Goal: Task Accomplishment & Management: Manage account settings

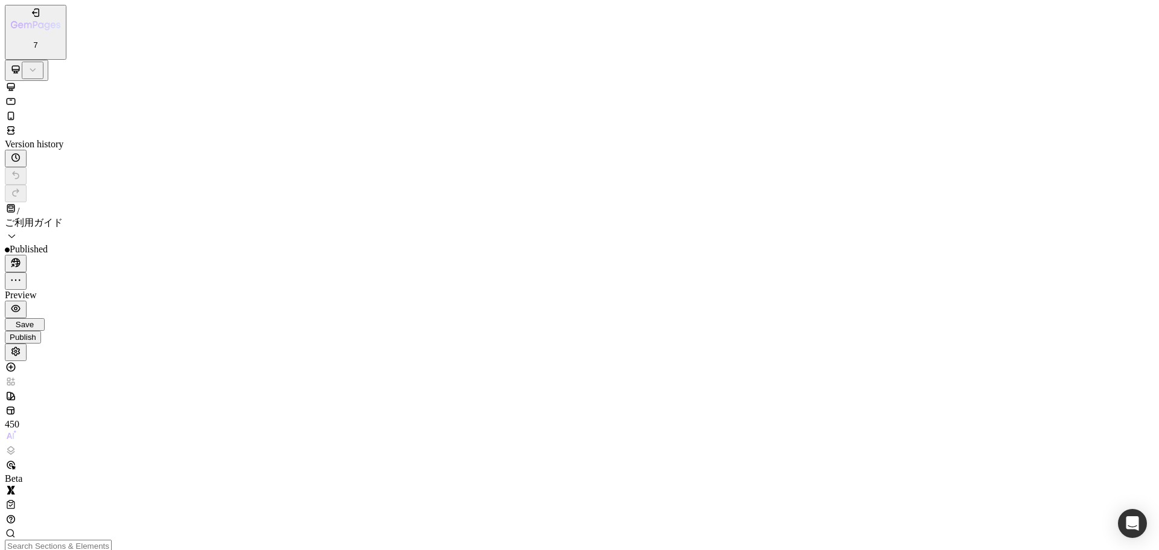
scroll to position [2717, 0]
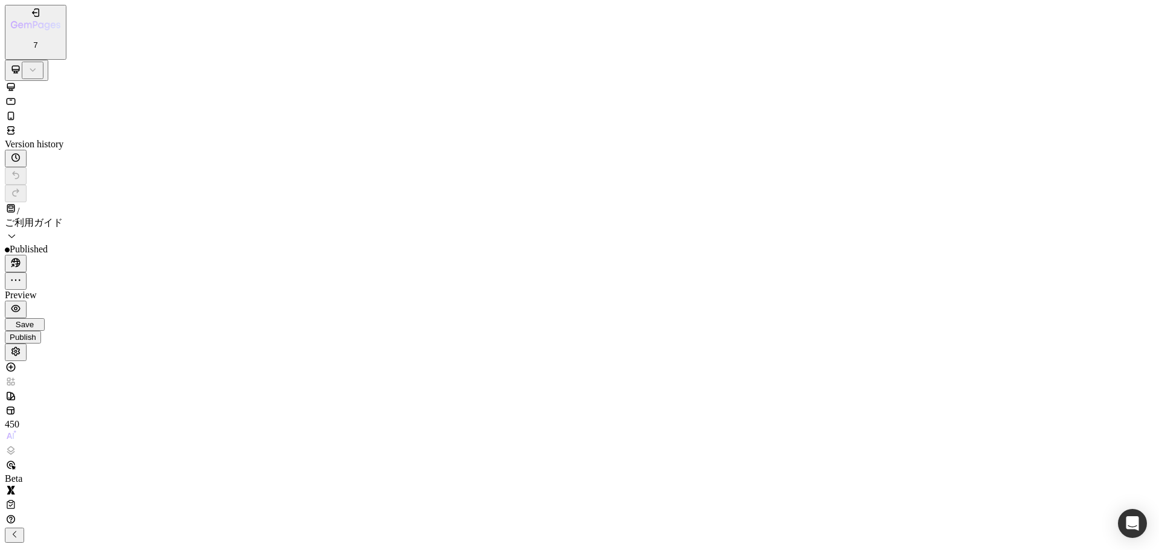
scroll to position [255, 0]
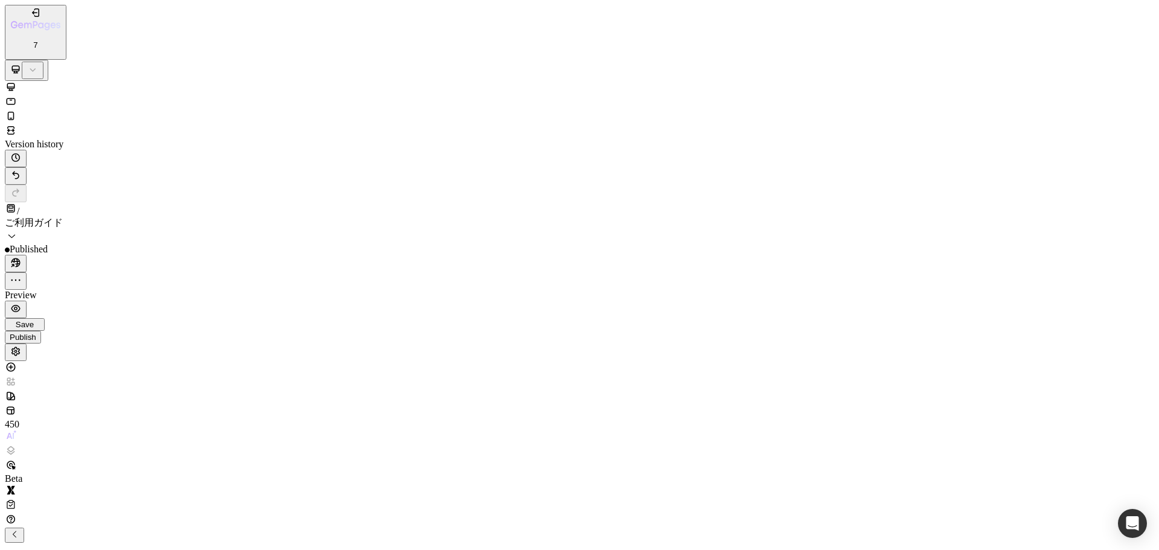
click at [83, 549] on p "Row" at bounding box center [580, 557] width 1150 height 11
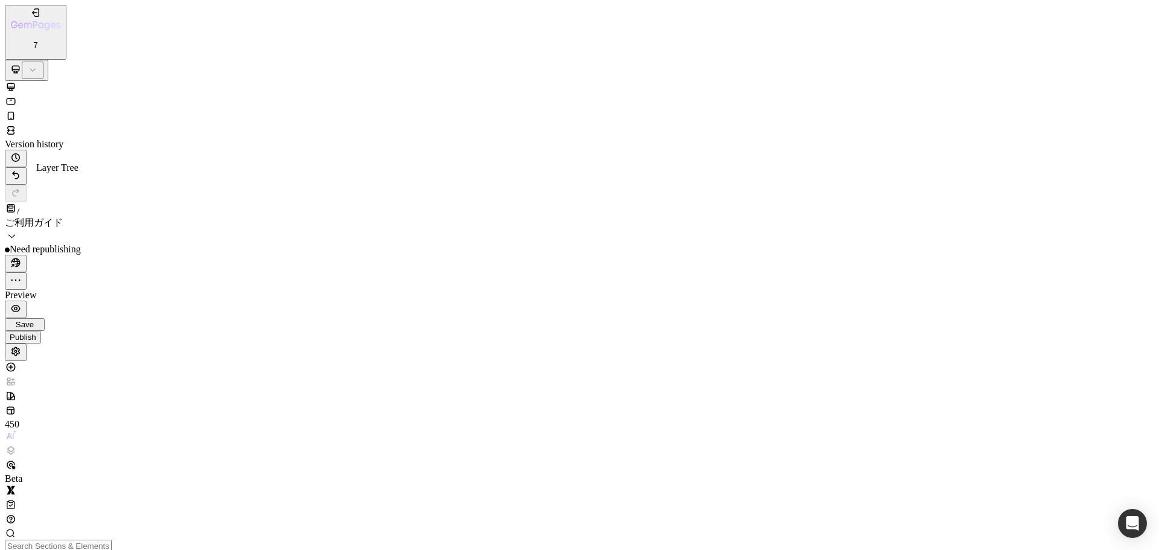
click at [16, 444] on icon at bounding box center [11, 450] width 12 height 12
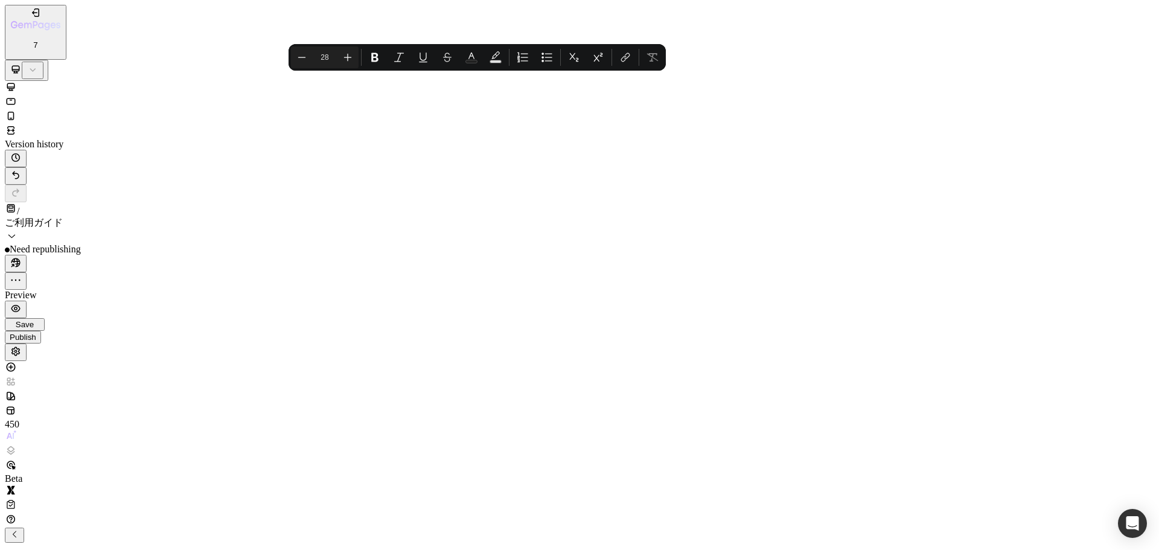
drag, startPoint x: 227, startPoint y: 20836, endPoint x: 335, endPoint y: 20840, distance: 108.1
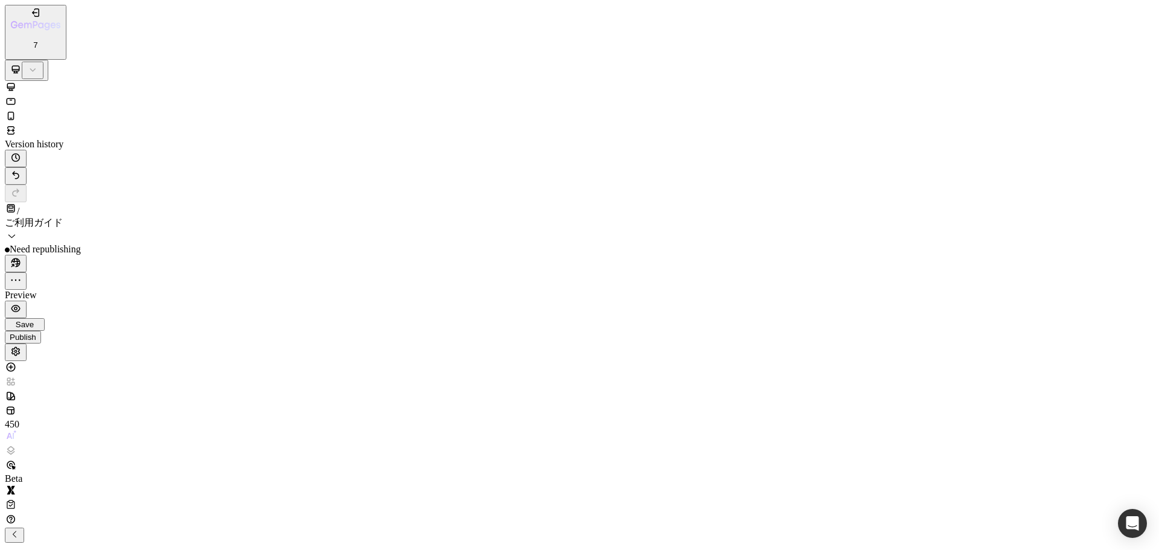
scroll to position [187, 0]
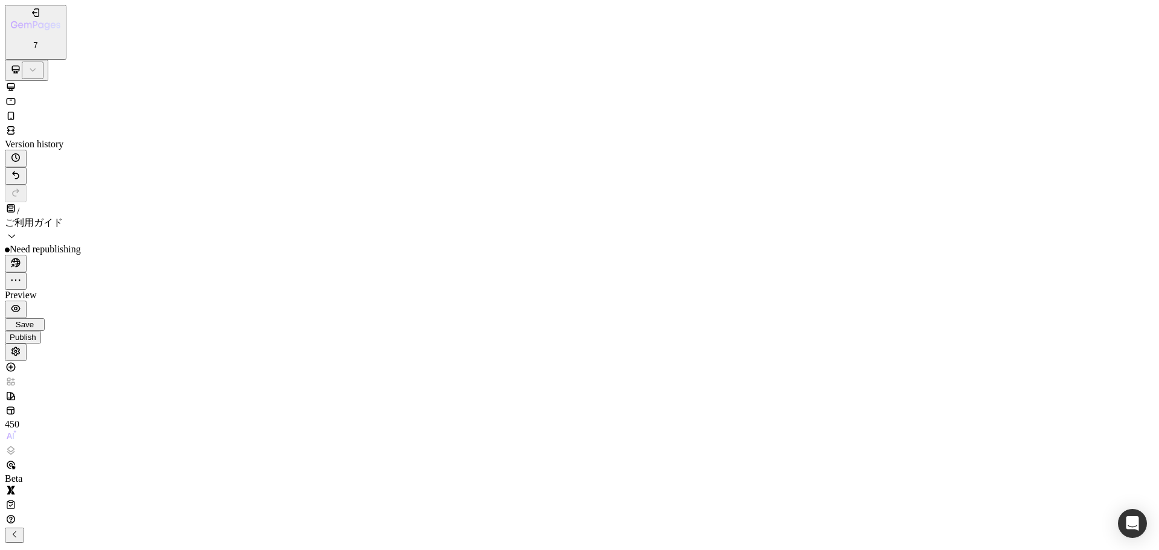
click at [34, 320] on span "Save" at bounding box center [25, 324] width 18 height 9
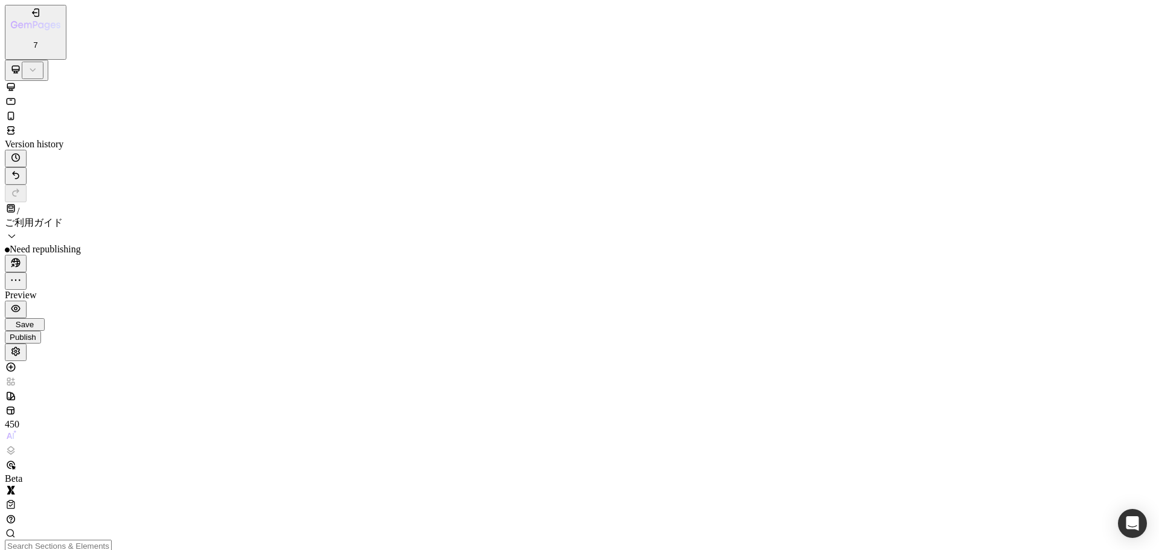
scroll to position [4474, 0]
click at [36, 333] on div "Publish" at bounding box center [23, 337] width 27 height 9
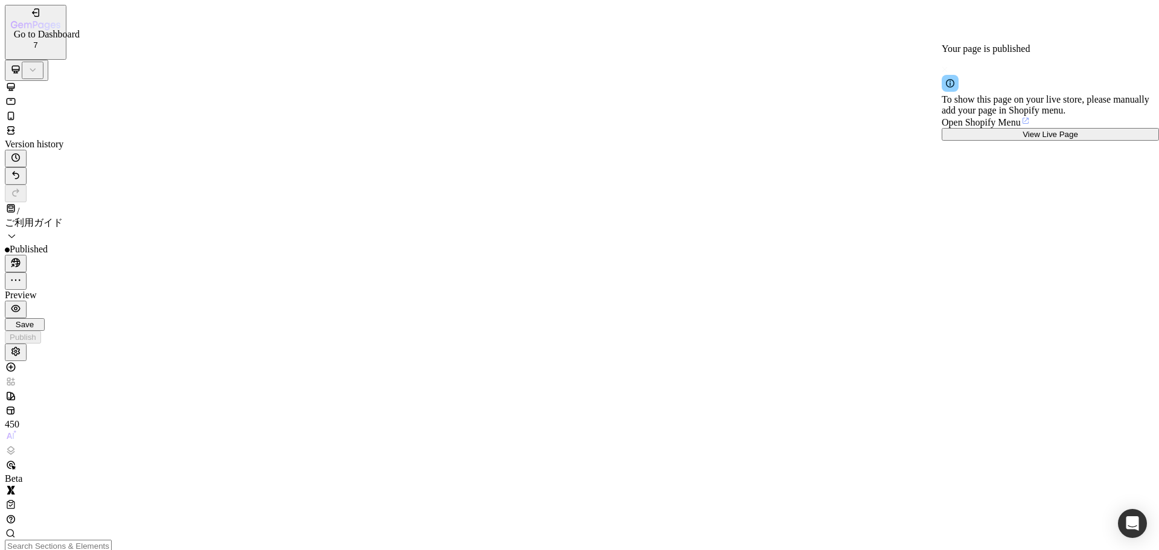
click at [57, 21] on icon "button" at bounding box center [36, 26] width 50 height 10
